Goal: Information Seeking & Learning: Learn about a topic

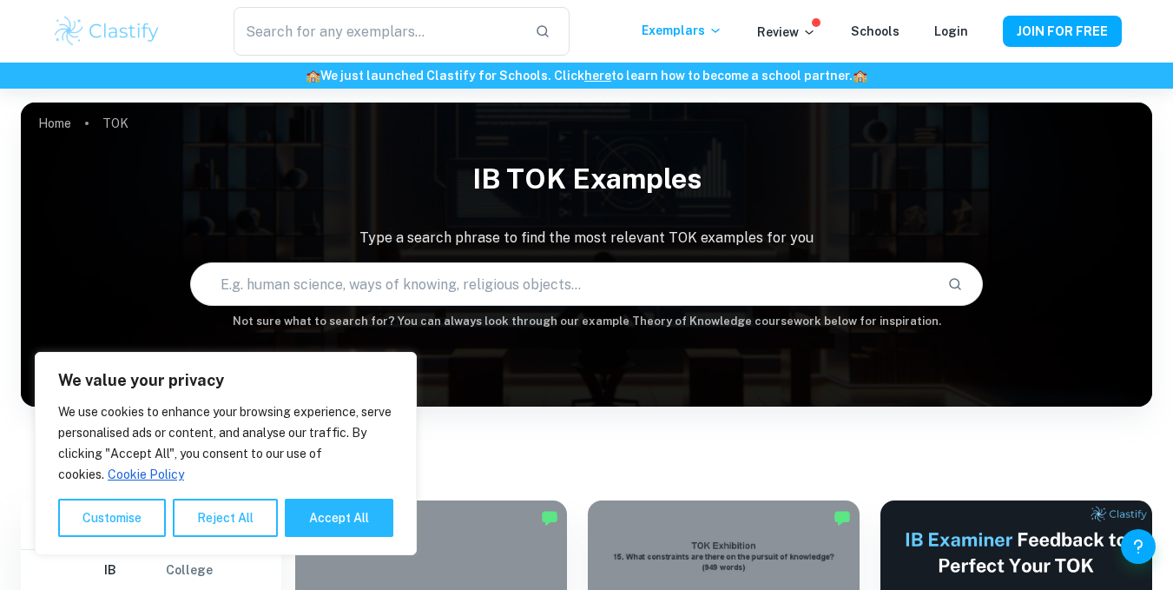
click at [109, 0] on div "​ Exemplars Review Schools Login JOIN FOR FREE" at bounding box center [586, 31] width 1173 height 63
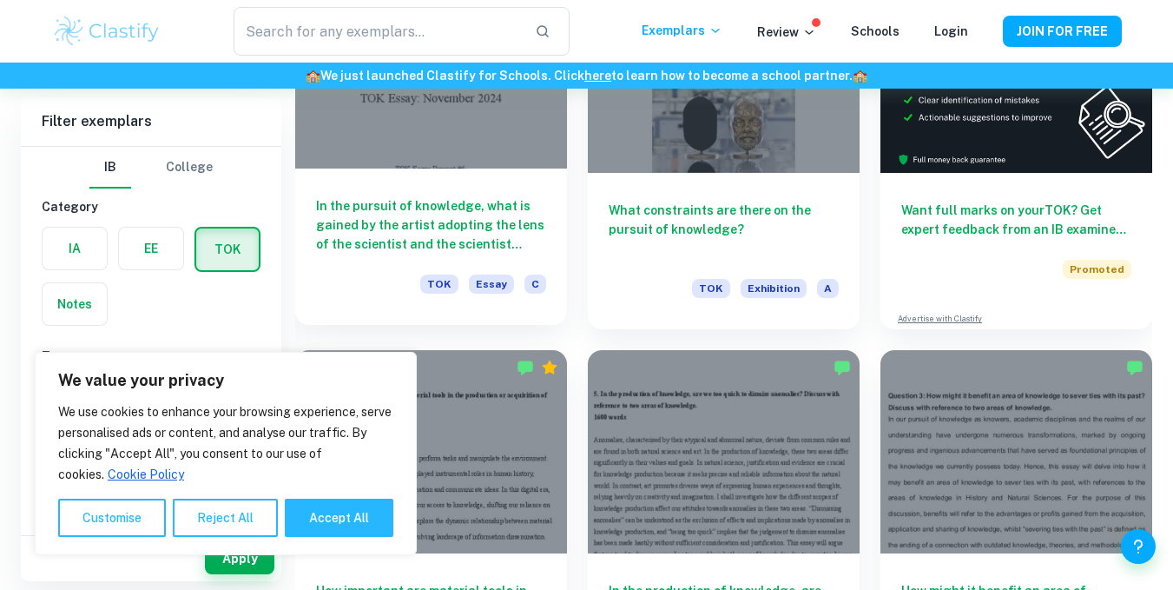
scroll to position [531, 0]
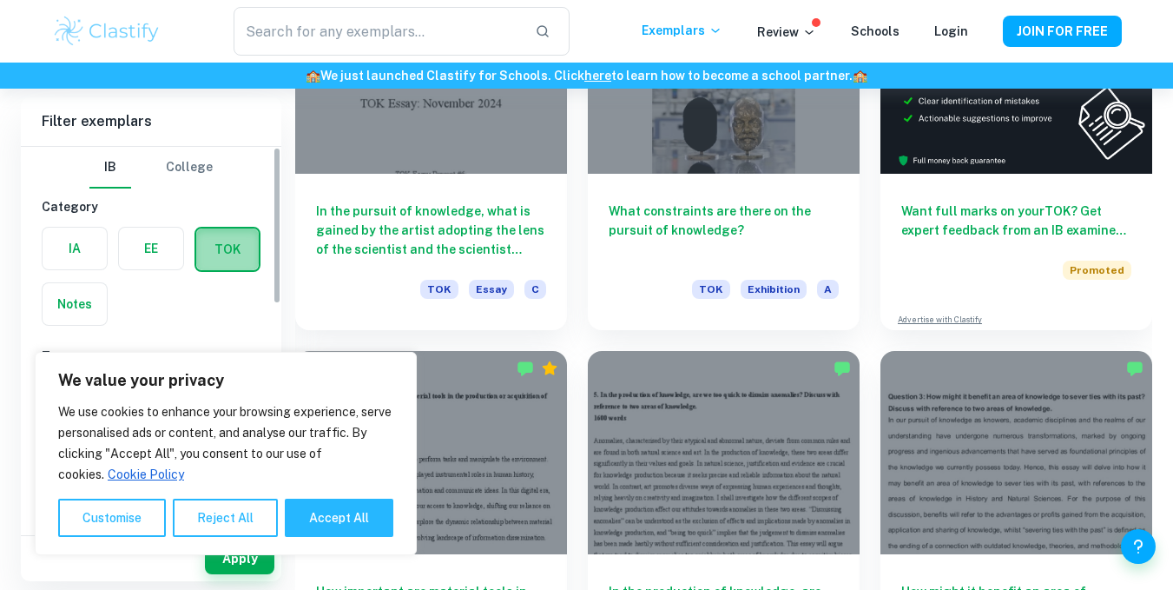
click at [221, 245] on label "button" at bounding box center [227, 249] width 63 height 42
click at [0, 0] on input "radio" at bounding box center [0, 0] width 0 height 0
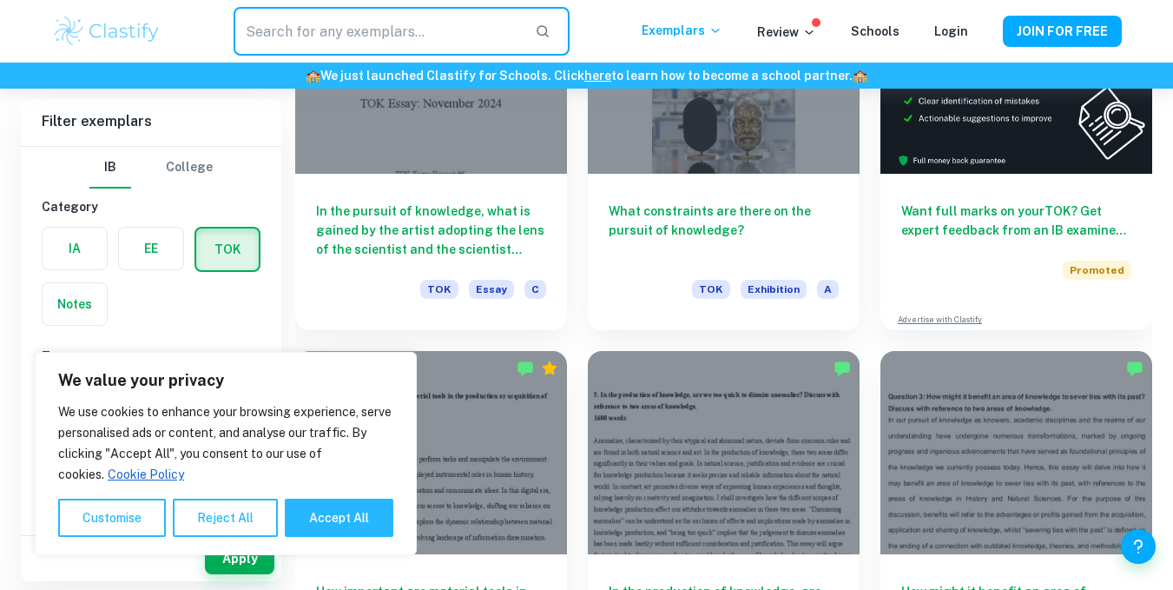
click at [400, 30] on input "text" at bounding box center [377, 31] width 287 height 49
type input "key concepts"
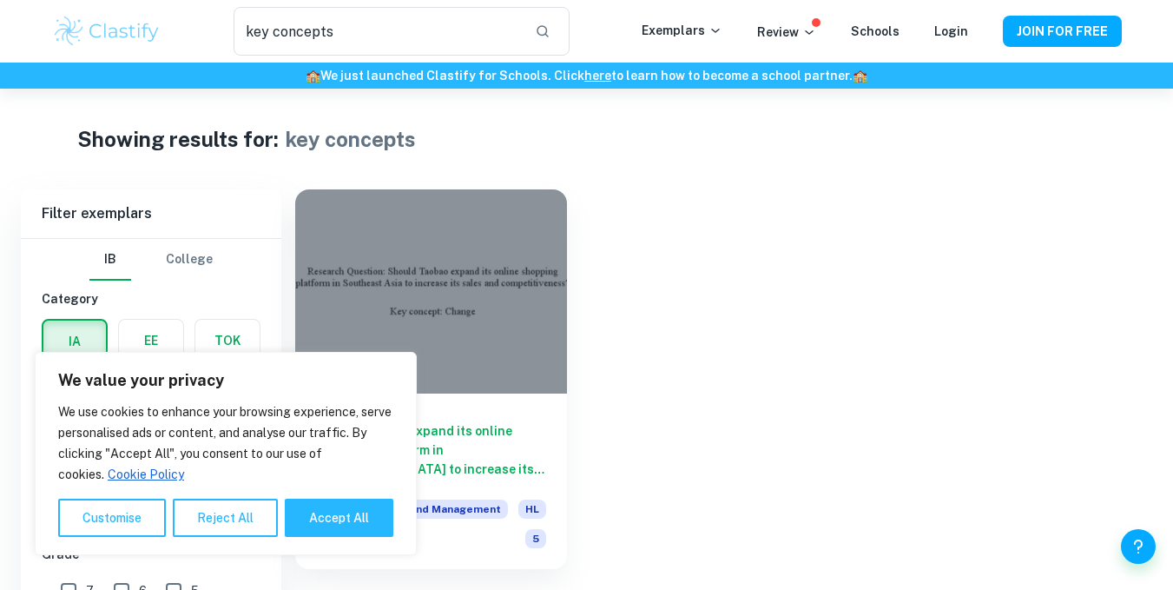
scroll to position [89, 0]
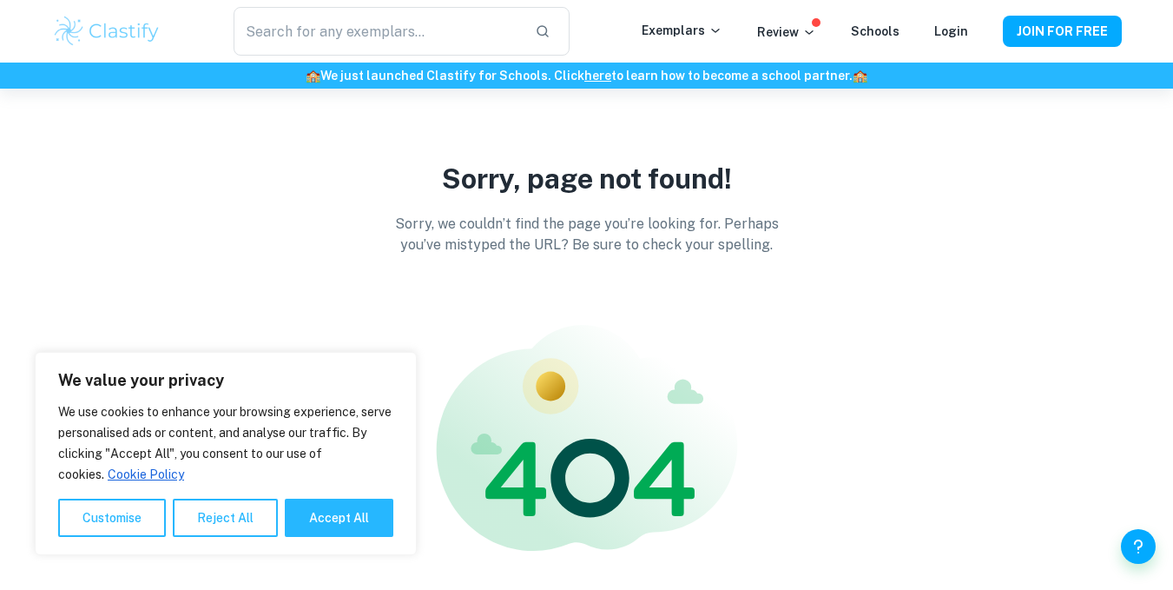
scroll to position [142, 0]
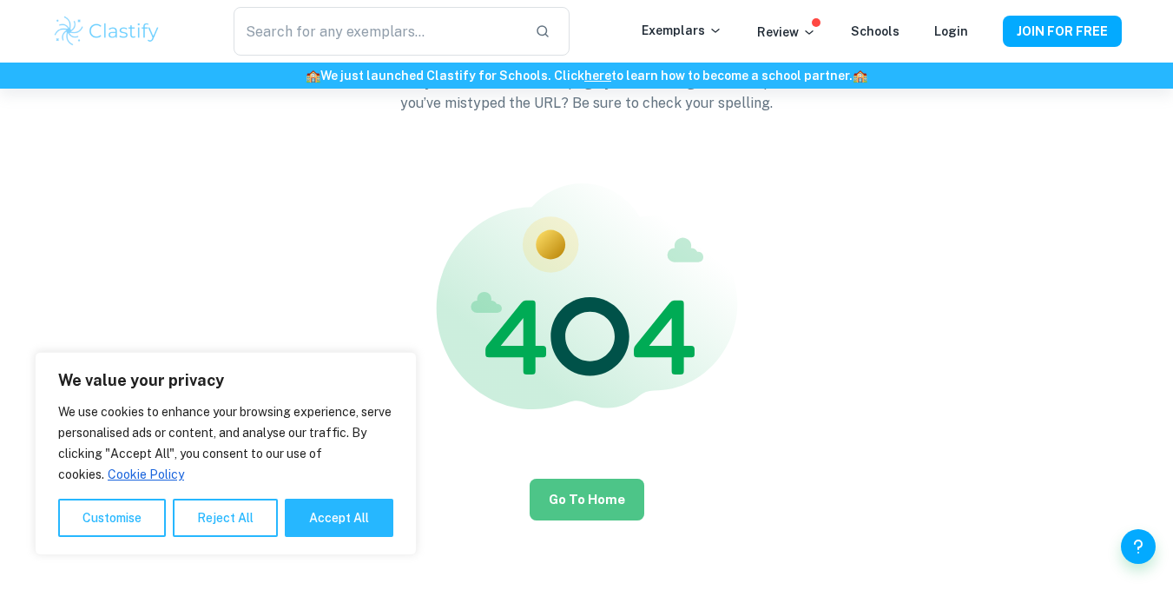
click at [601, 492] on button "Go to Home" at bounding box center [587, 500] width 115 height 42
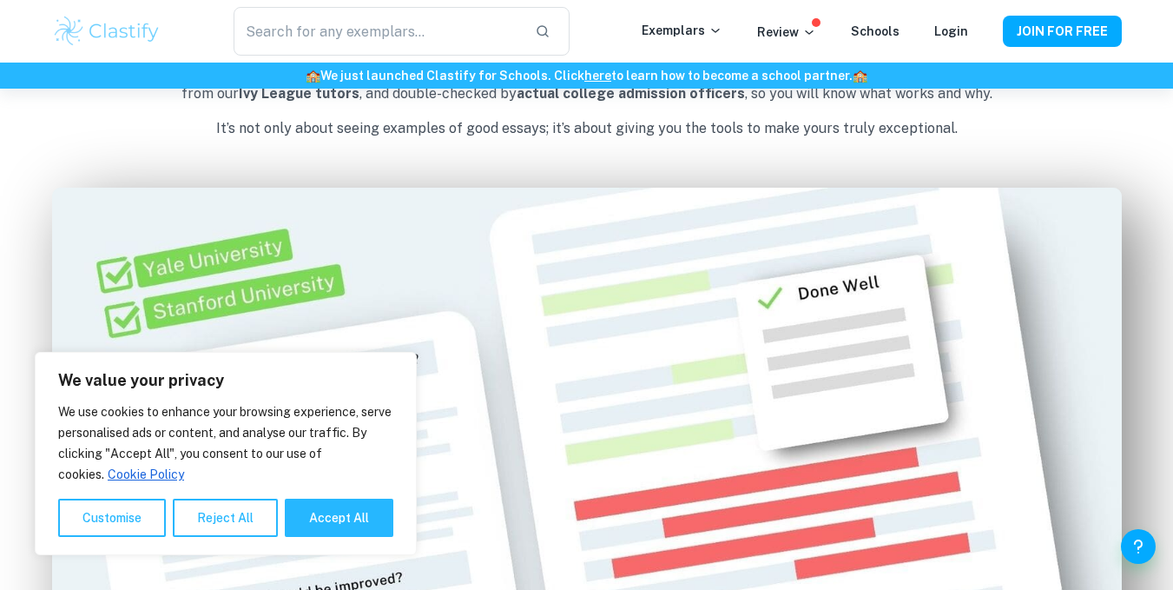
scroll to position [833, 0]
